Goal: Task Accomplishment & Management: Use online tool/utility

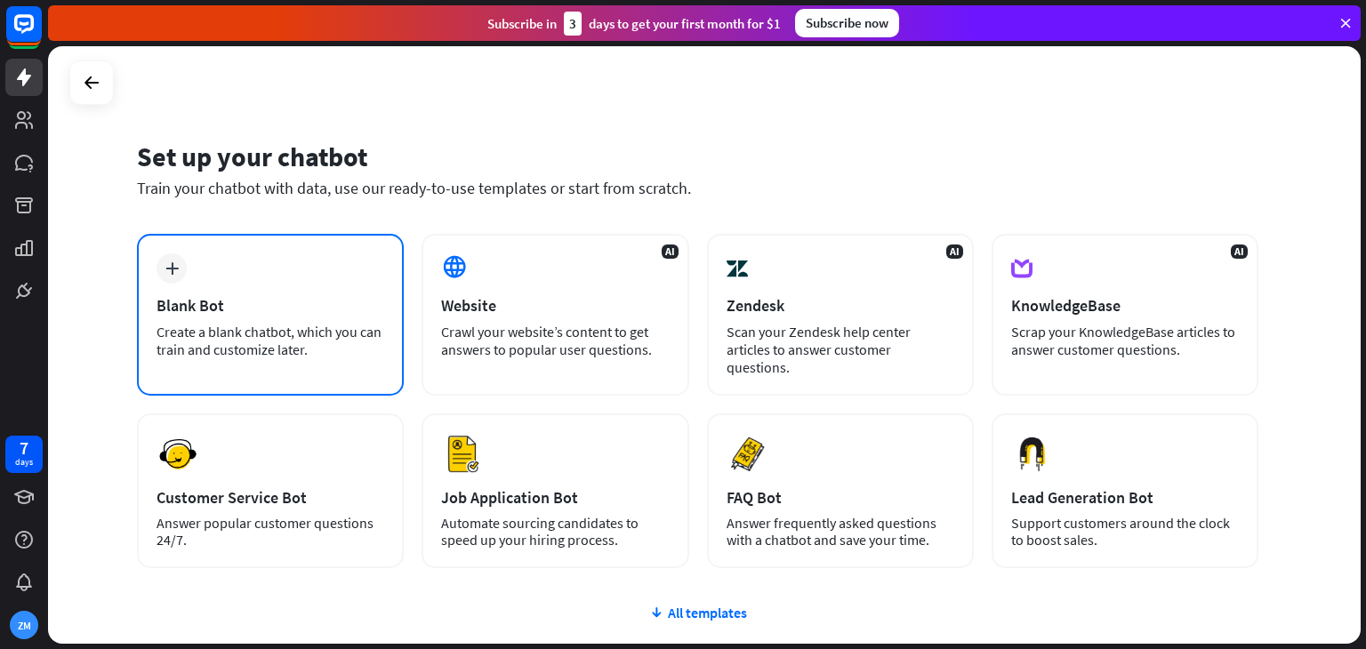
click at [334, 302] on div "Blank Bot" at bounding box center [271, 305] width 228 height 20
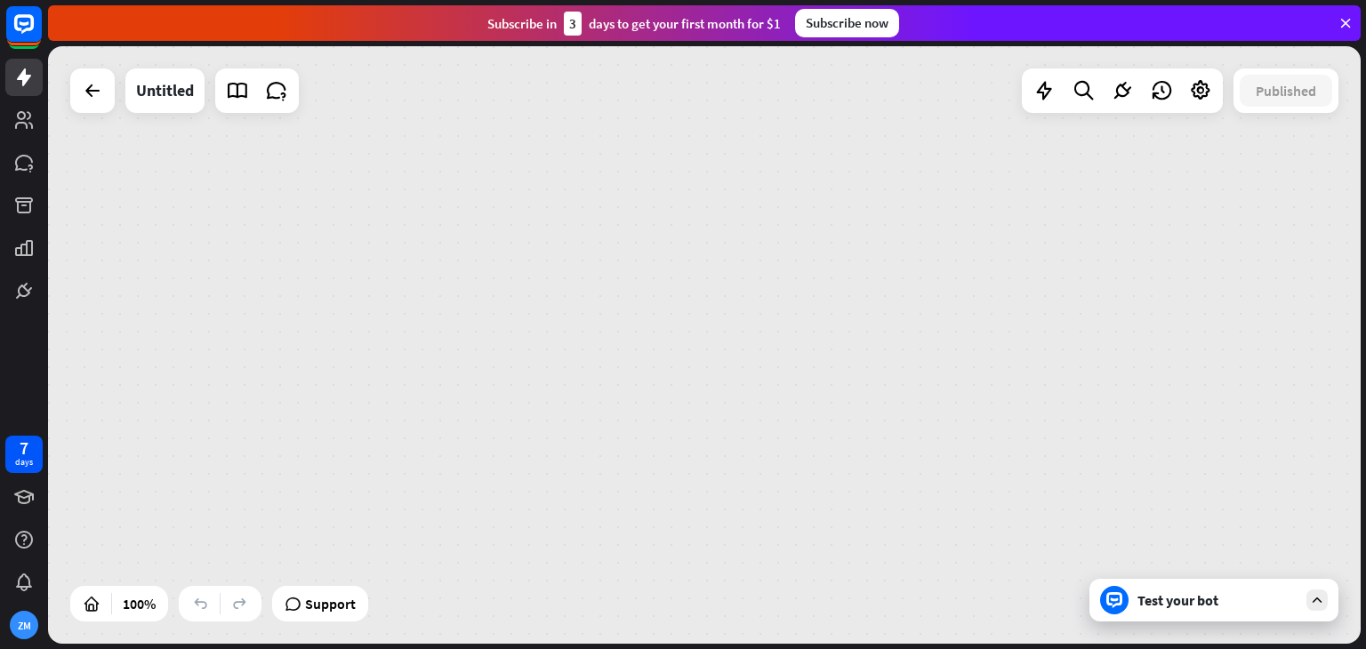
click at [1342, 24] on icon at bounding box center [1346, 23] width 16 height 16
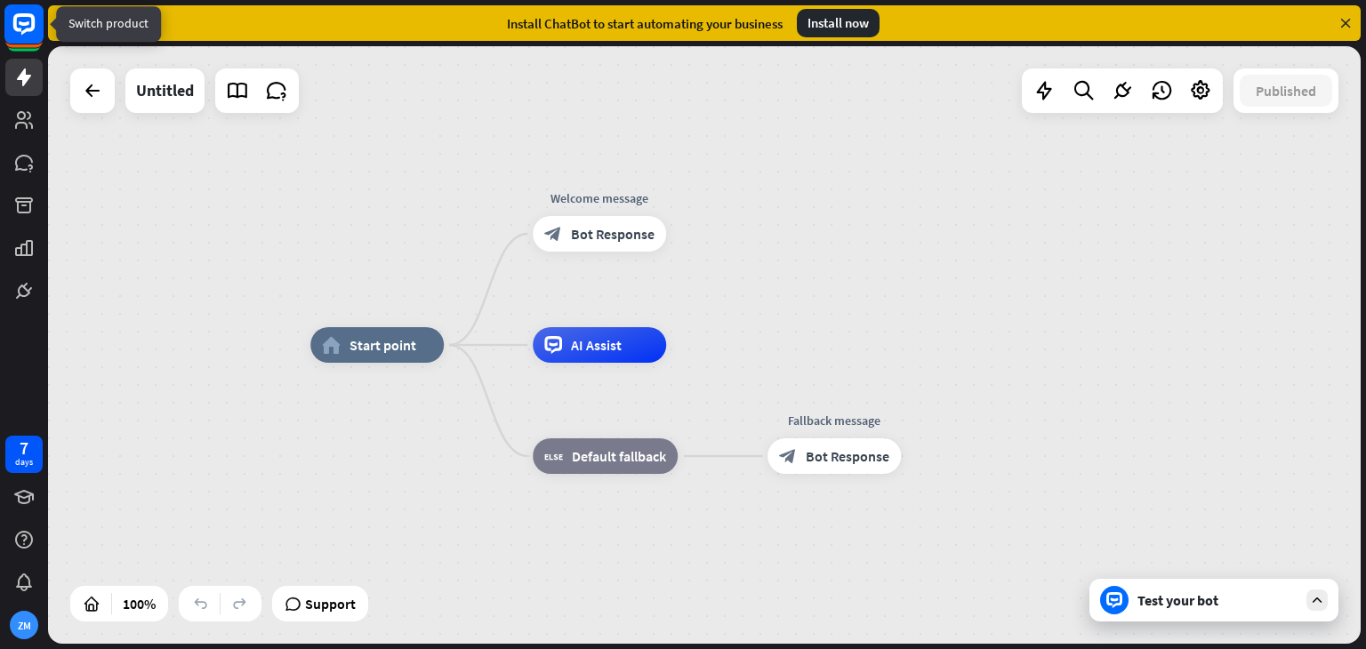
click at [36, 20] on rect at bounding box center [23, 23] width 39 height 39
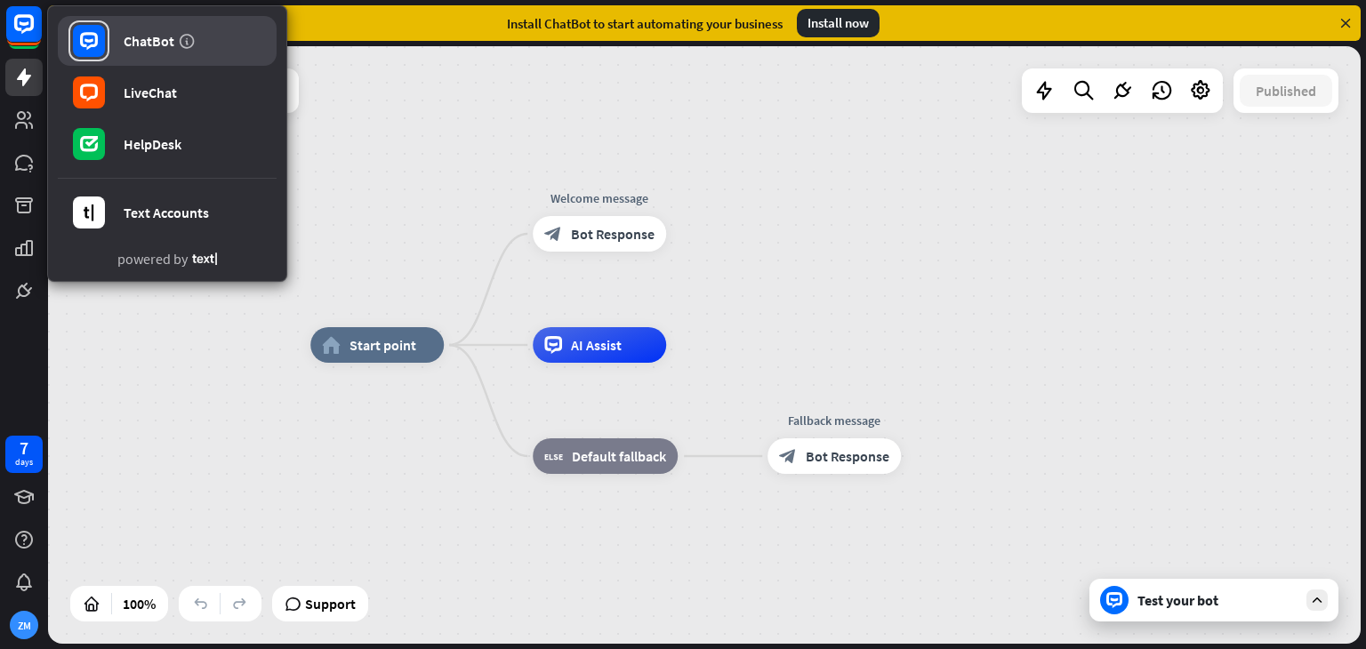
click at [133, 53] on link "ChatBot" at bounding box center [167, 41] width 219 height 50
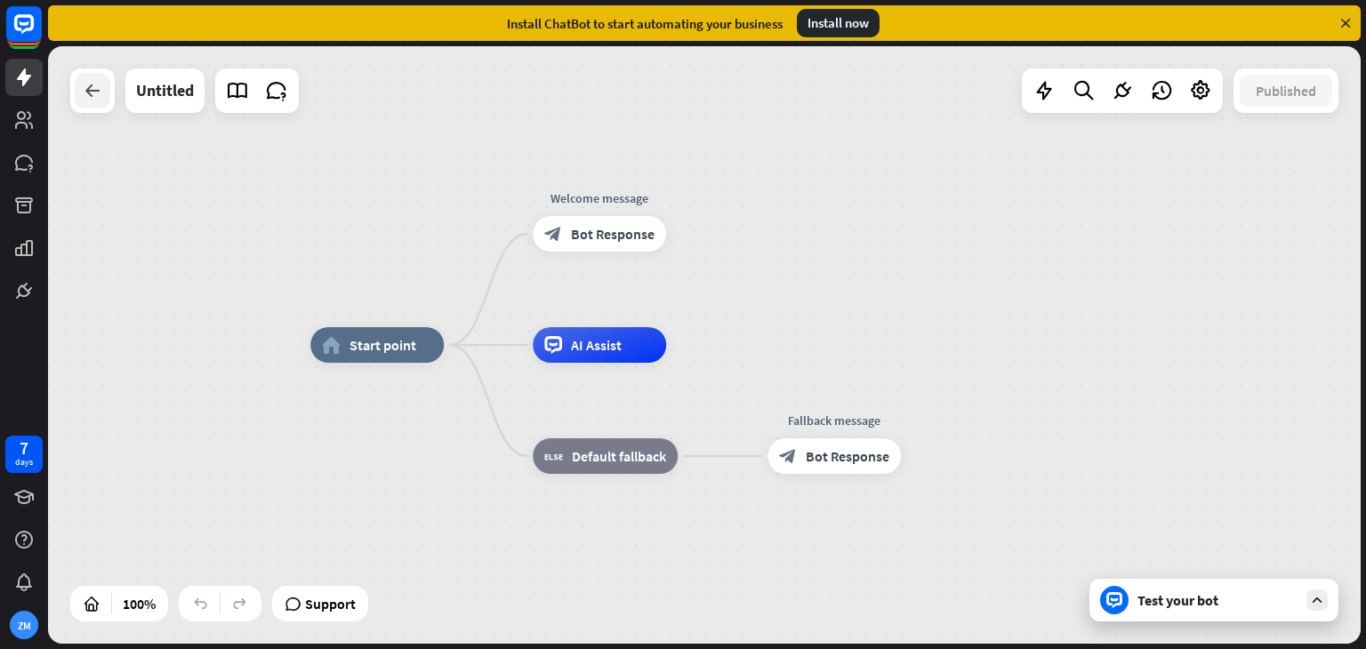
click at [100, 95] on icon at bounding box center [92, 90] width 21 height 21
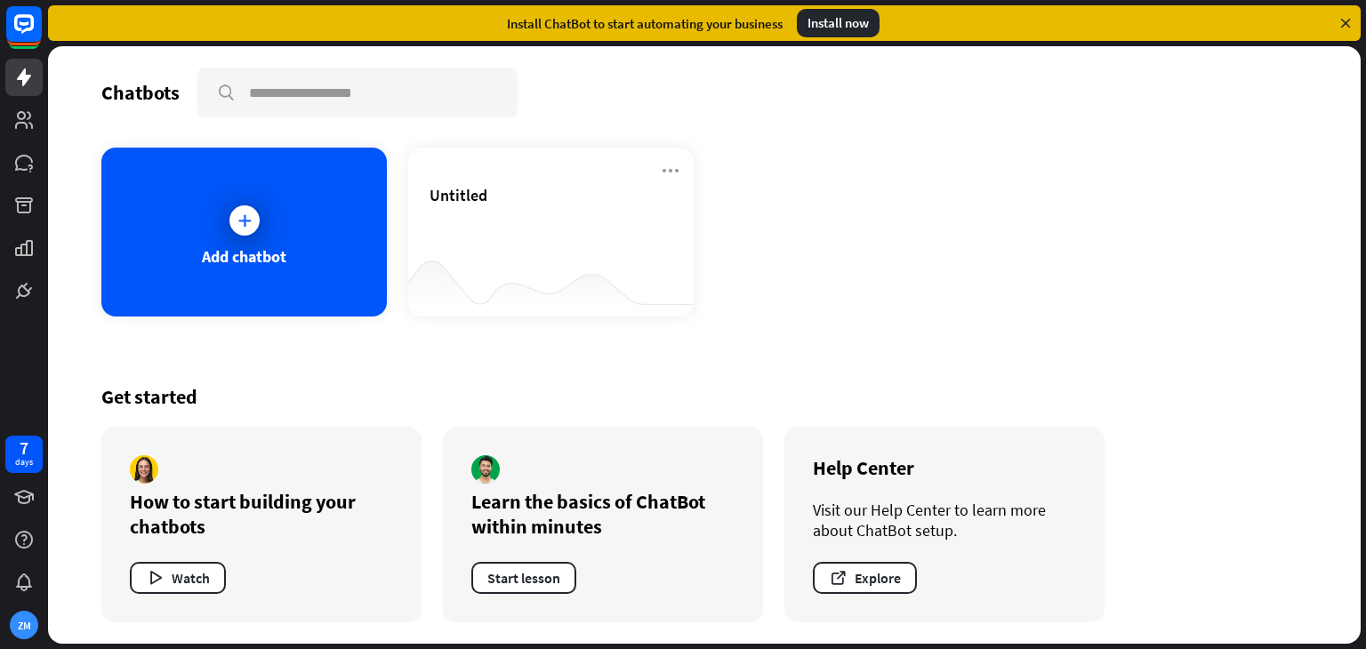
click at [879, 519] on div "Visit our Help Center to learn more about ChatBot setup." at bounding box center [944, 520] width 263 height 41
click at [253, 219] on div at bounding box center [244, 220] width 30 height 30
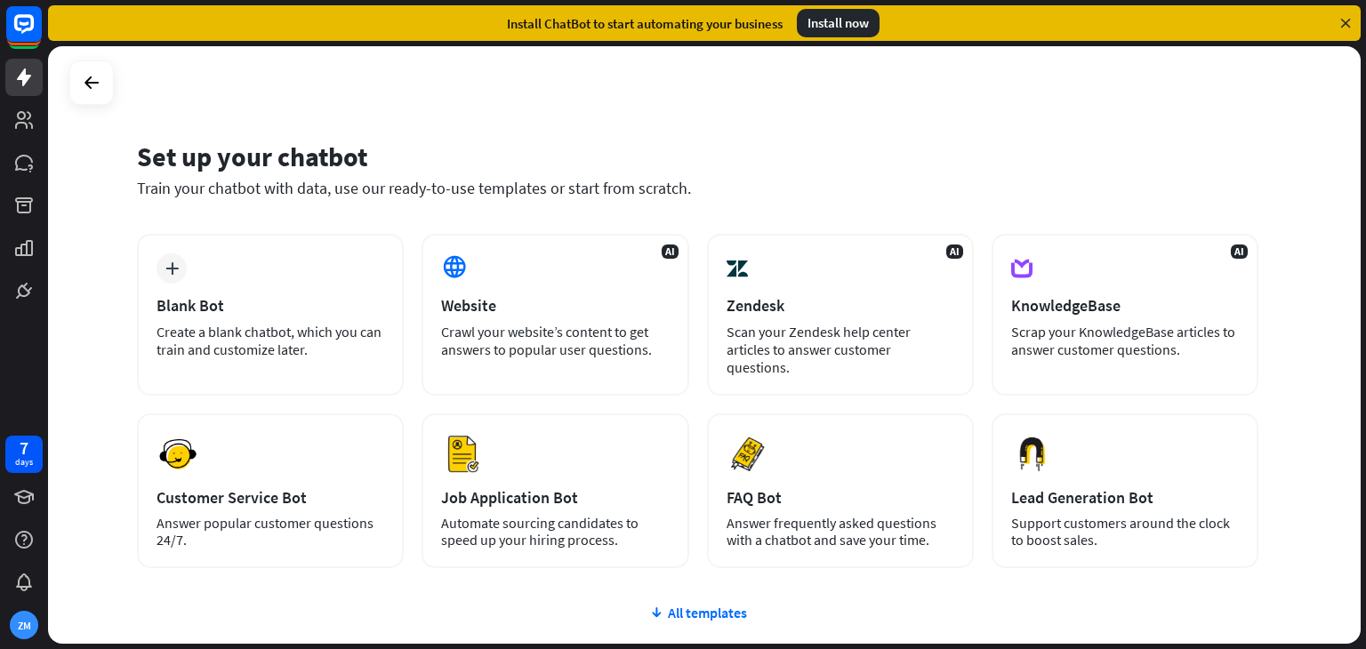
click at [1340, 19] on icon at bounding box center [1346, 23] width 16 height 16
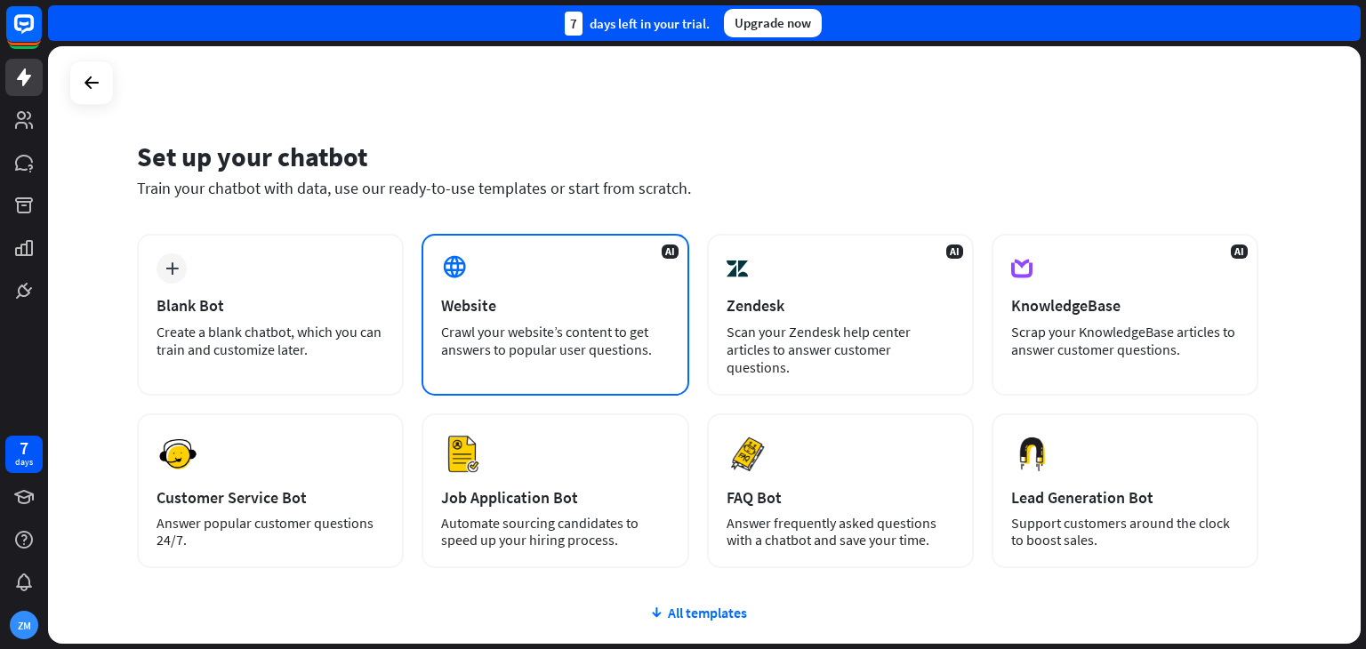
click at [586, 335] on div "Crawl your website’s content to get answers to popular user questions." at bounding box center [555, 341] width 228 height 36
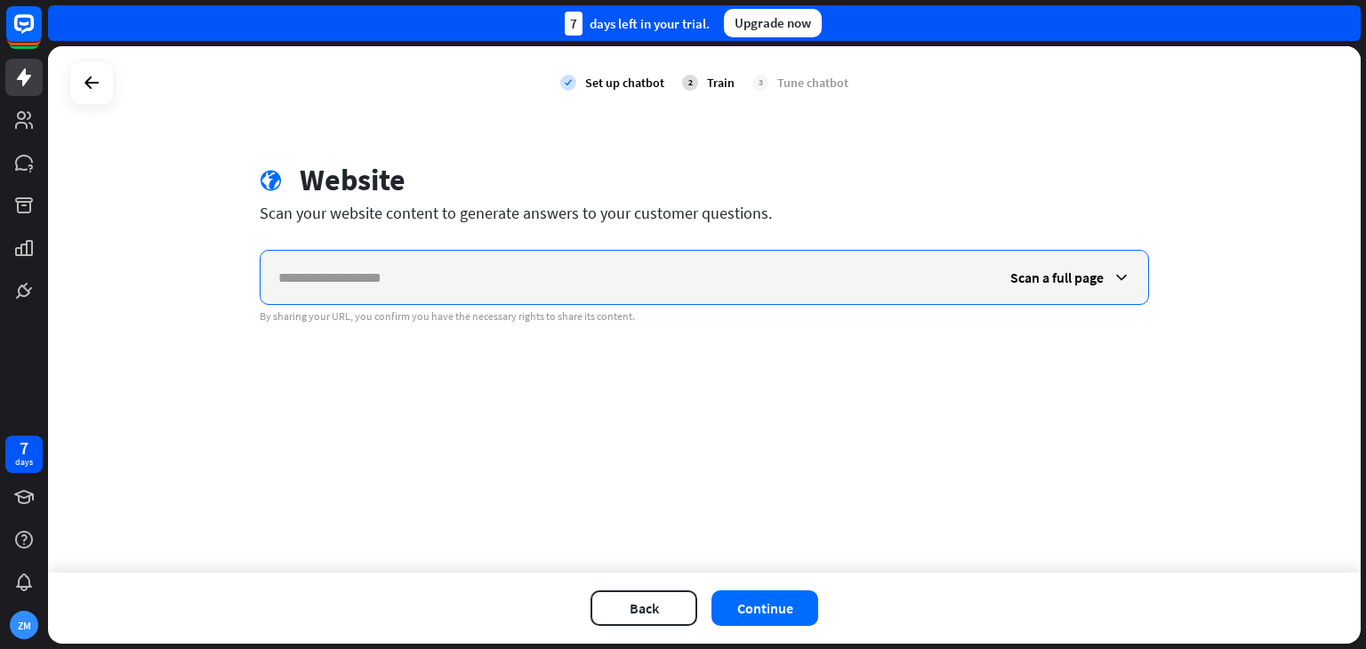
paste input "**********"
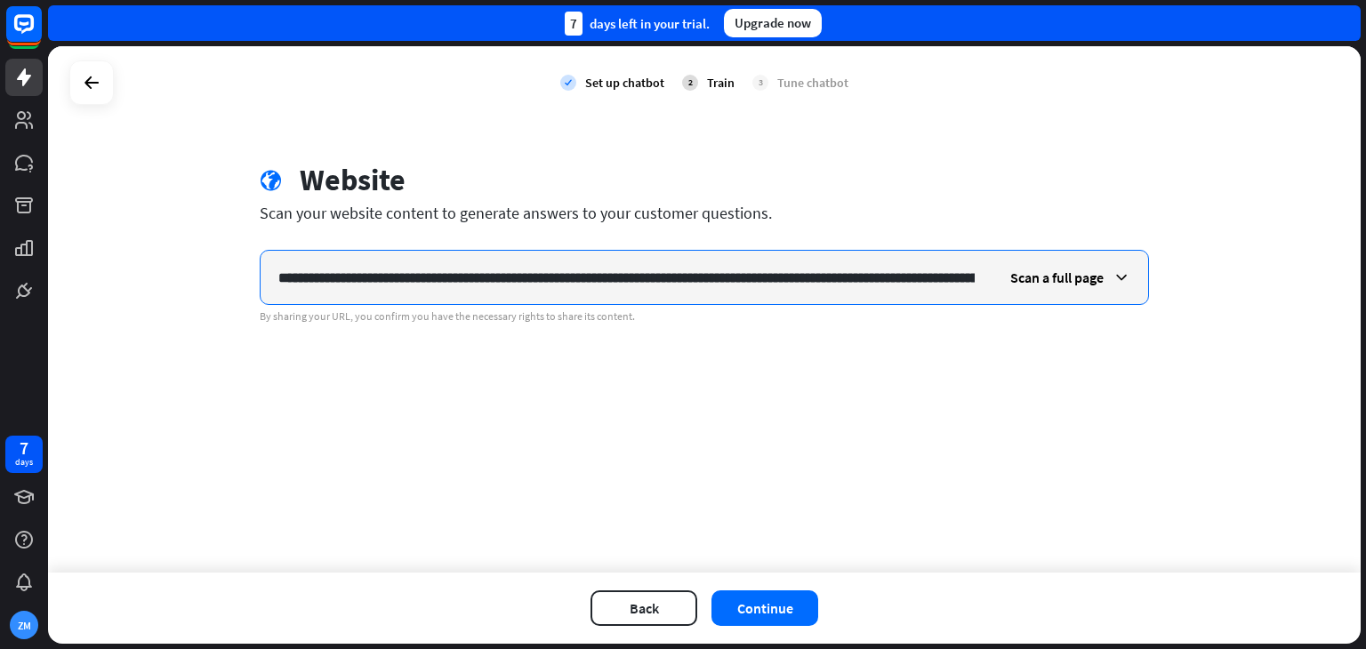
scroll to position [0, 916]
type input "**********"
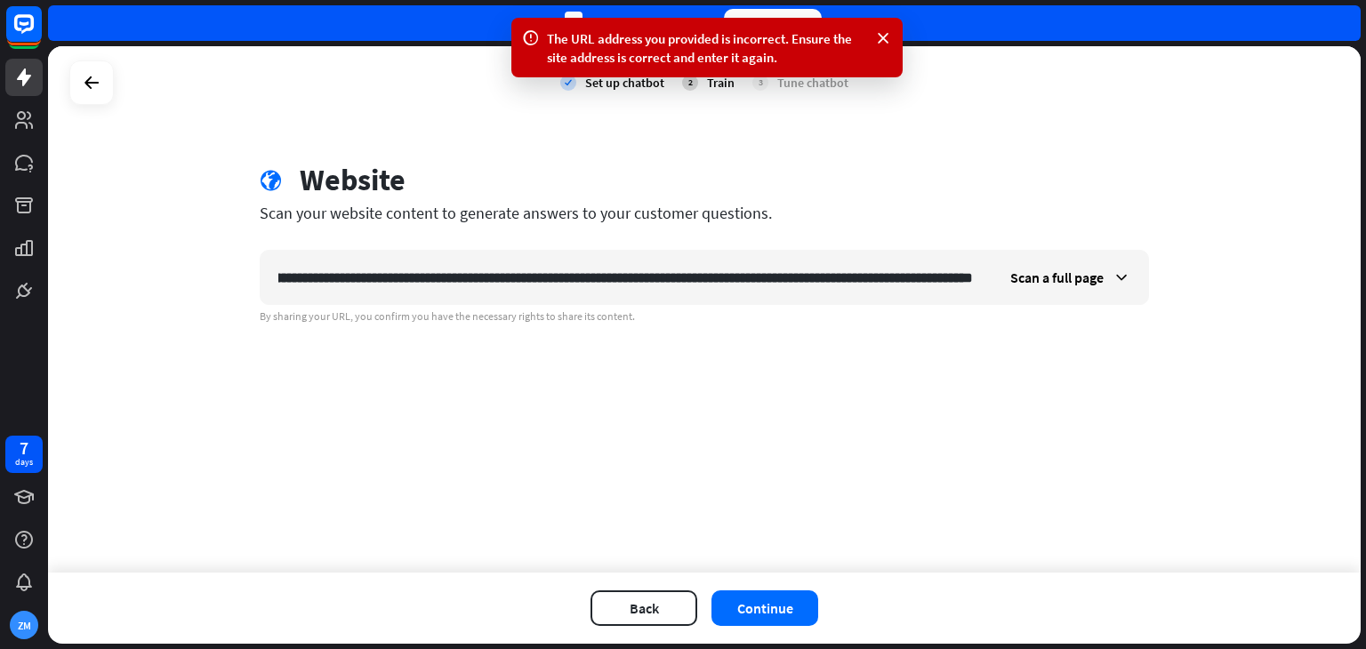
scroll to position [0, 0]
click at [882, 24] on div "The URL address you provided is incorrect. Ensure the site address is correct a…" at bounding box center [706, 48] width 391 height 60
click at [876, 34] on icon at bounding box center [883, 38] width 18 height 19
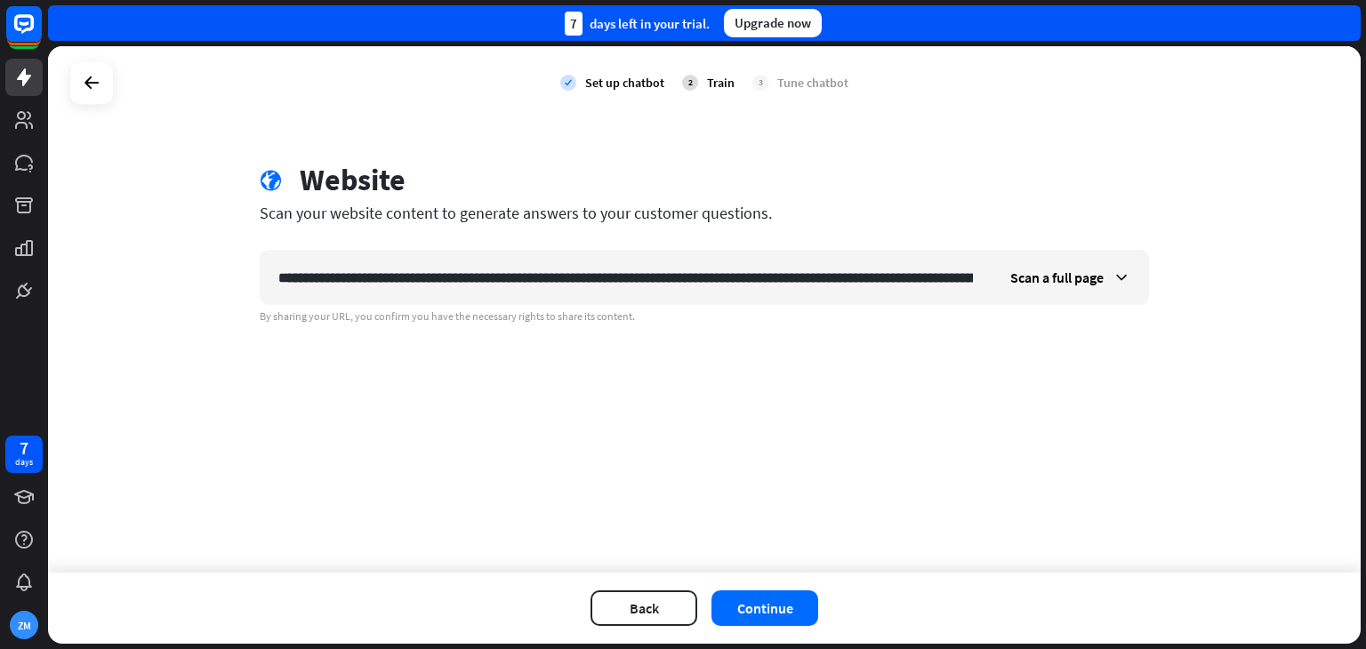
click at [790, 86] on div "Tune chatbot" at bounding box center [812, 83] width 71 height 16
click at [720, 80] on div "Train" at bounding box center [721, 83] width 28 height 16
click at [82, 83] on icon at bounding box center [91, 82] width 21 height 21
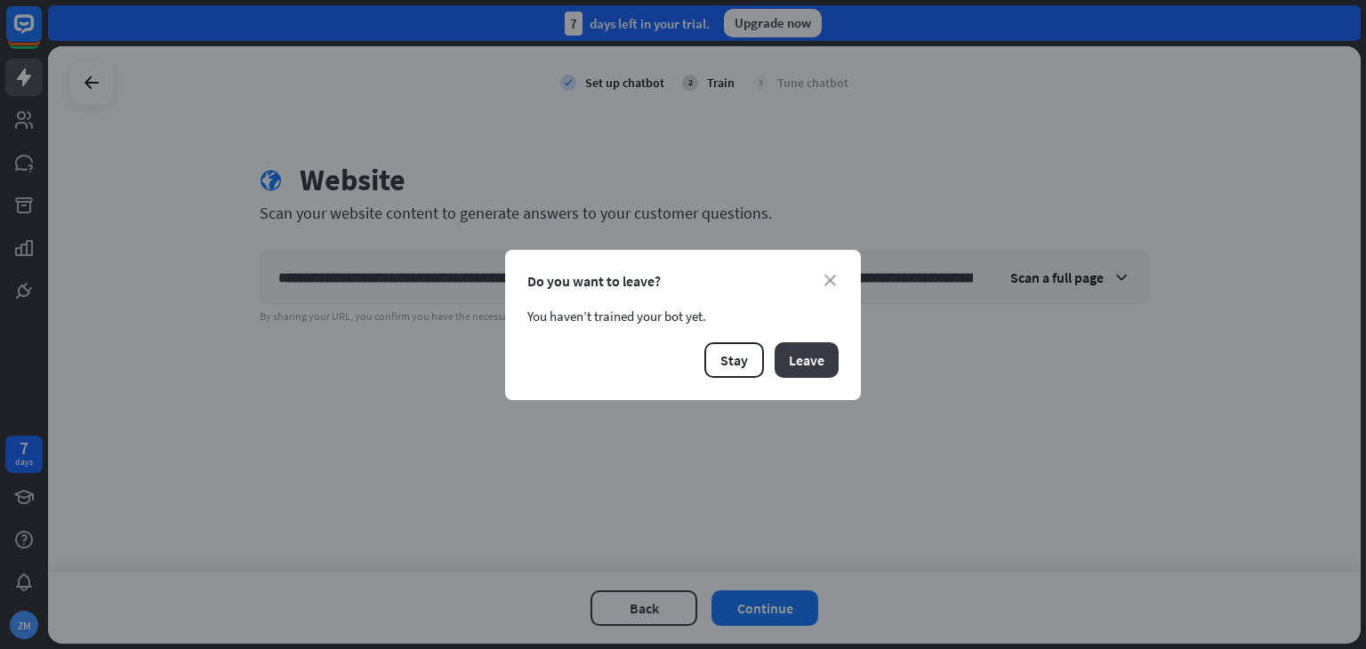
click at [837, 364] on button "Leave" at bounding box center [807, 360] width 64 height 36
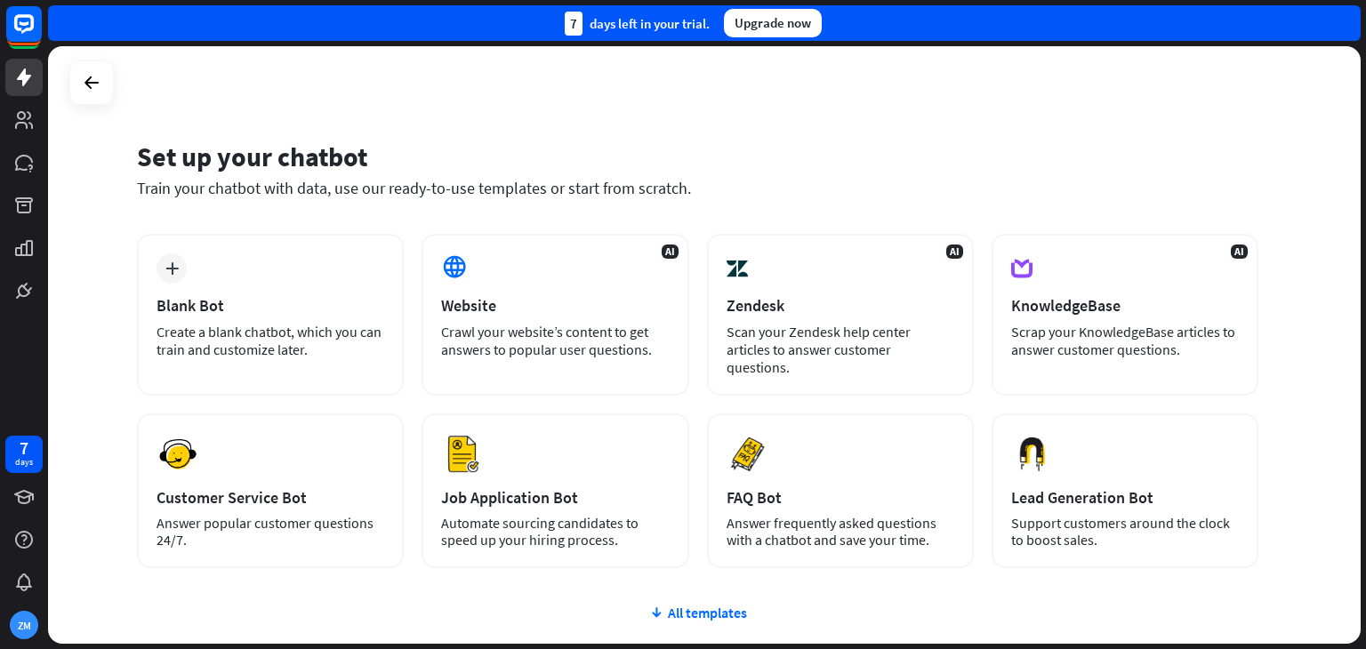
scroll to position [118, 0]
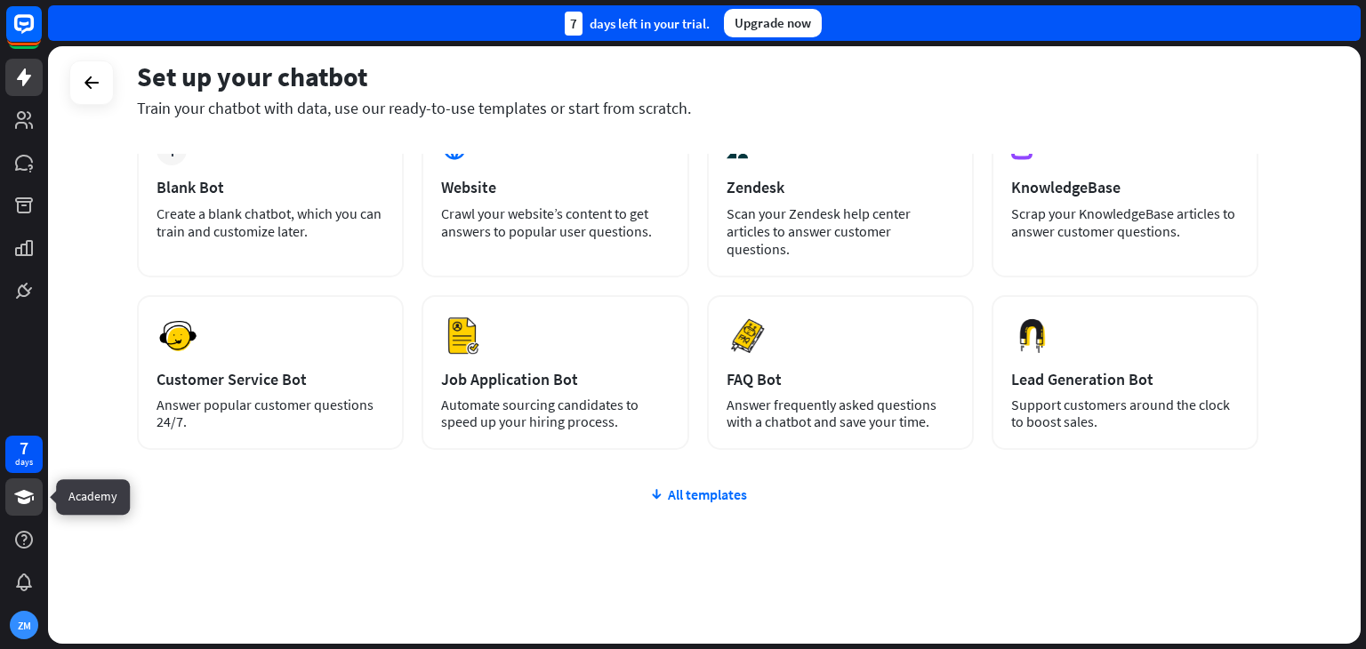
click at [32, 503] on icon at bounding box center [23, 496] width 21 height 21
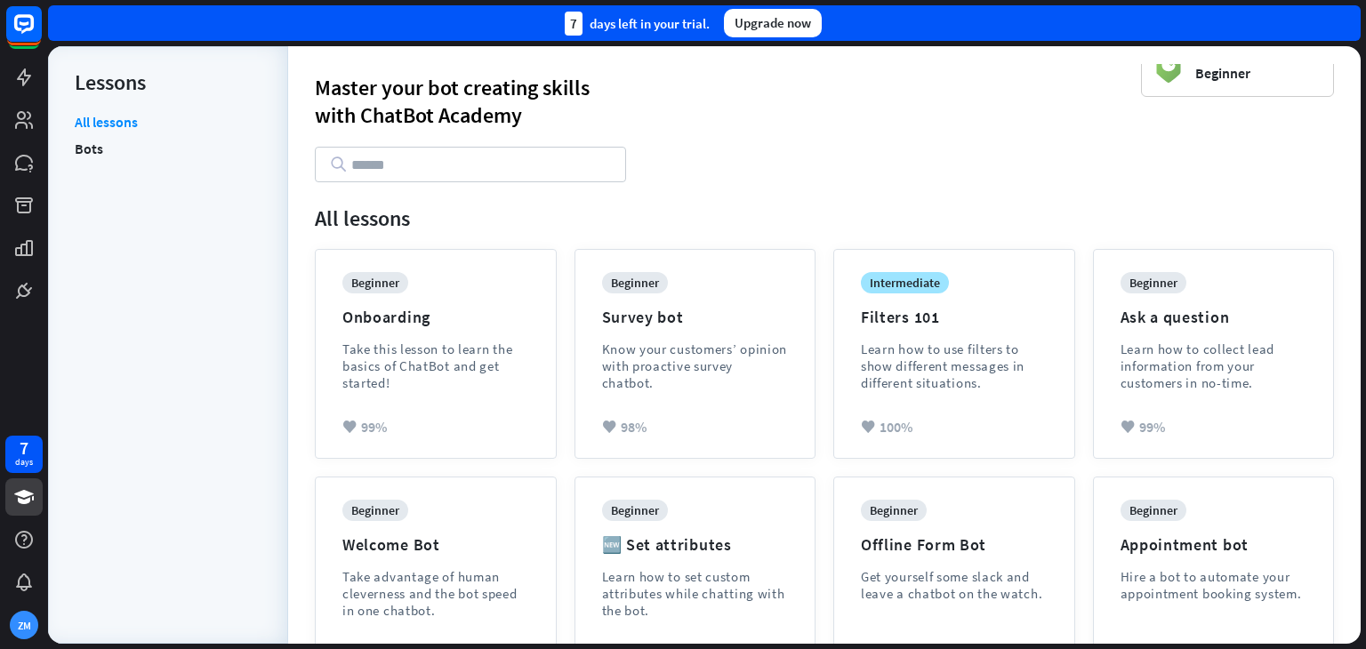
scroll to position [32, 0]
